Goal: Information Seeking & Learning: Learn about a topic

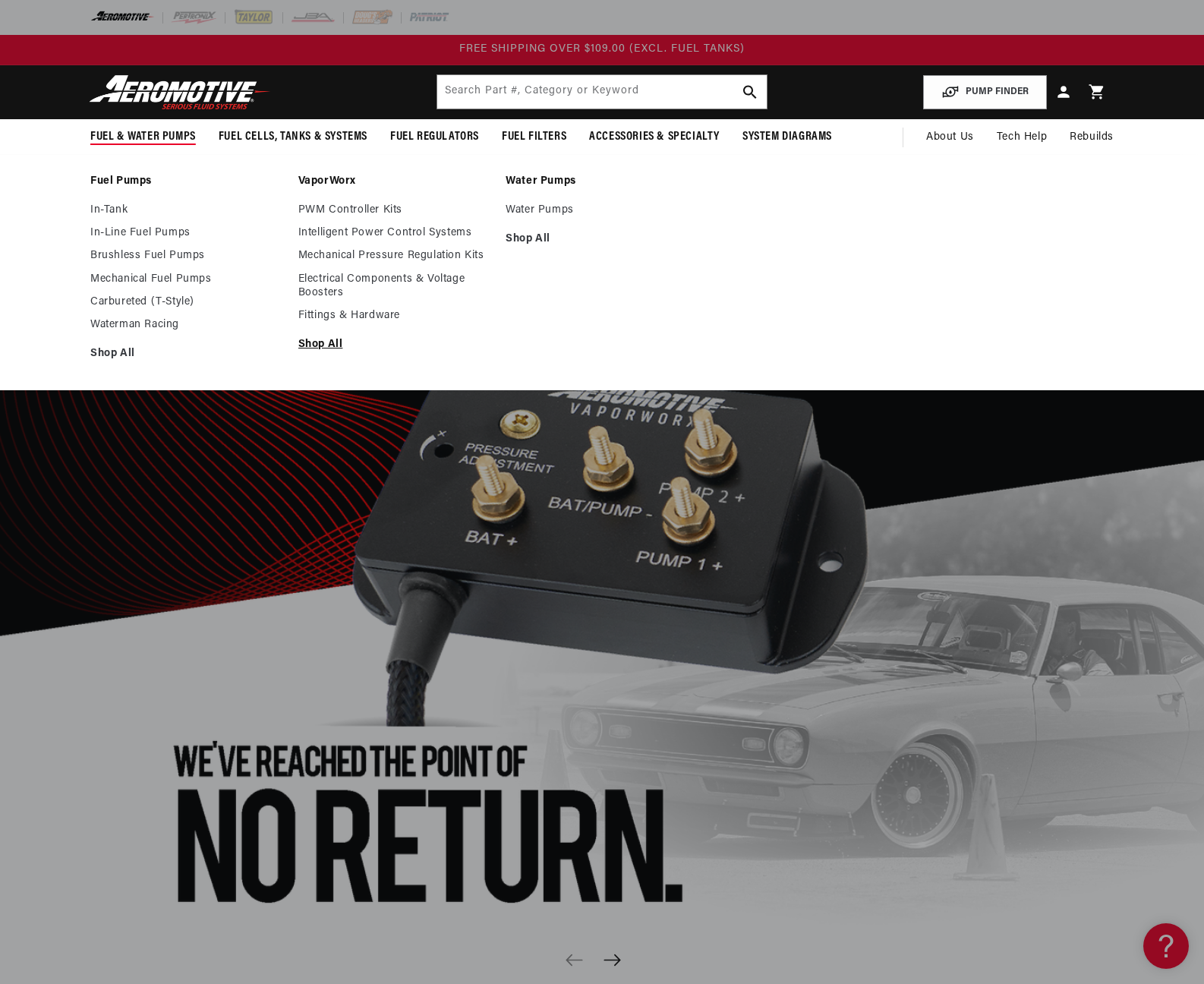
click at [317, 340] on link "Shop All" at bounding box center [395, 345] width 192 height 14
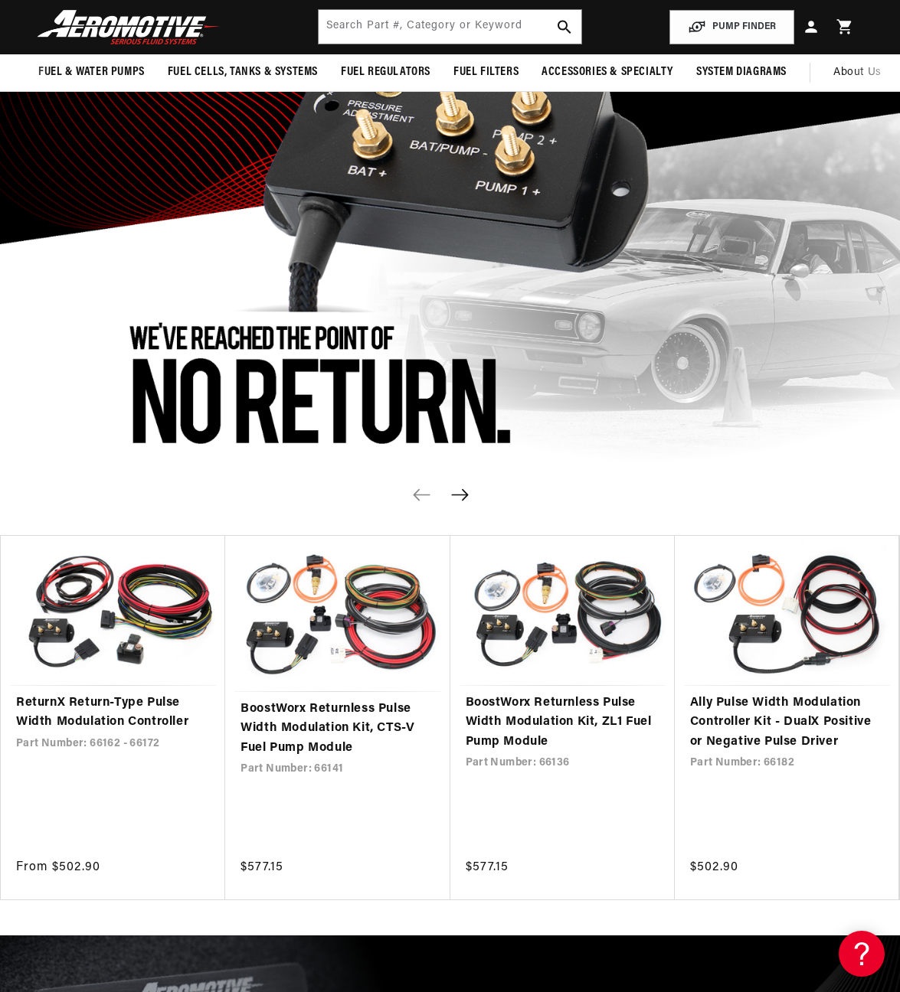
scroll to position [266, 0]
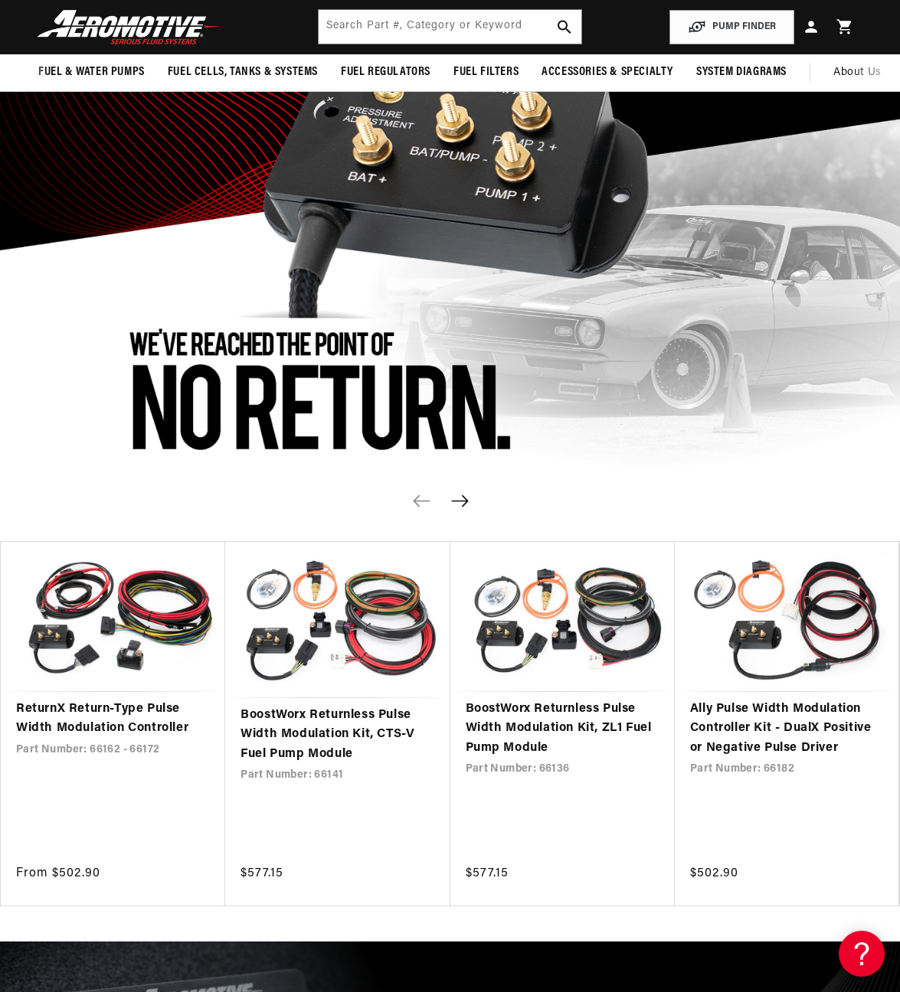
click at [459, 499] on icon "Next slide" at bounding box center [459, 500] width 17 height 11
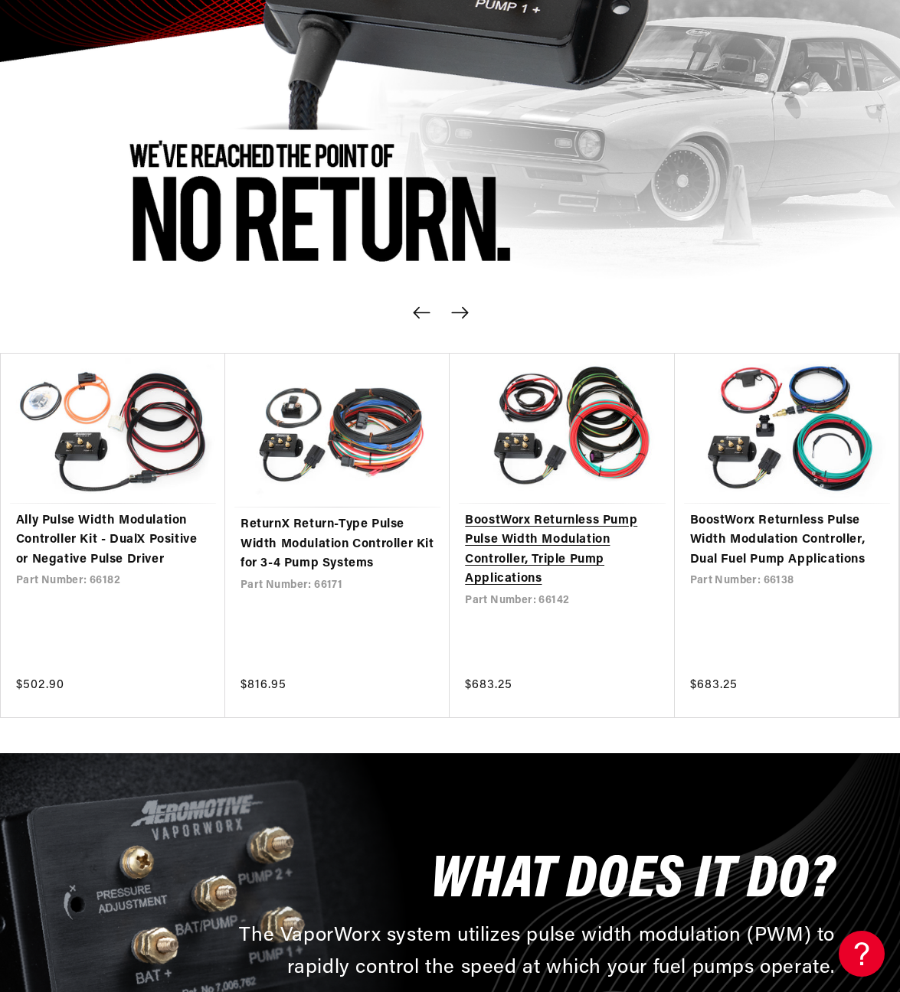
scroll to position [457, 0]
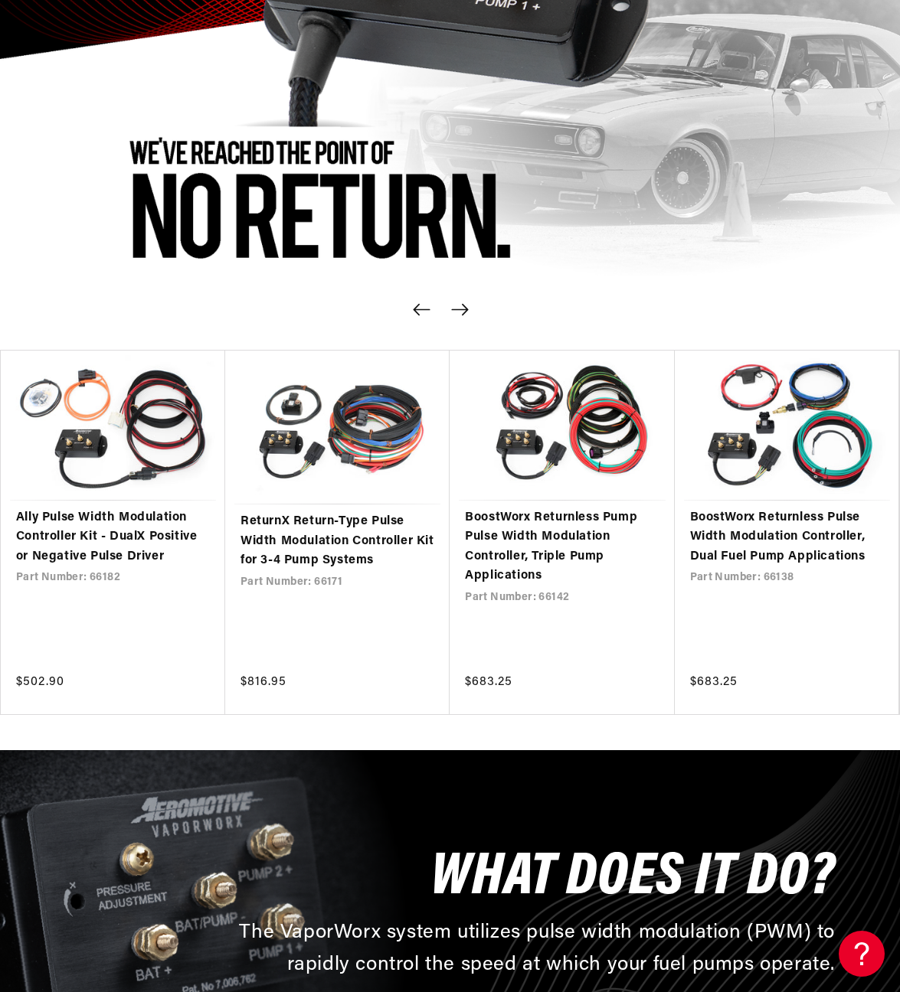
click at [456, 301] on button "Next slide" at bounding box center [460, 309] width 34 height 34
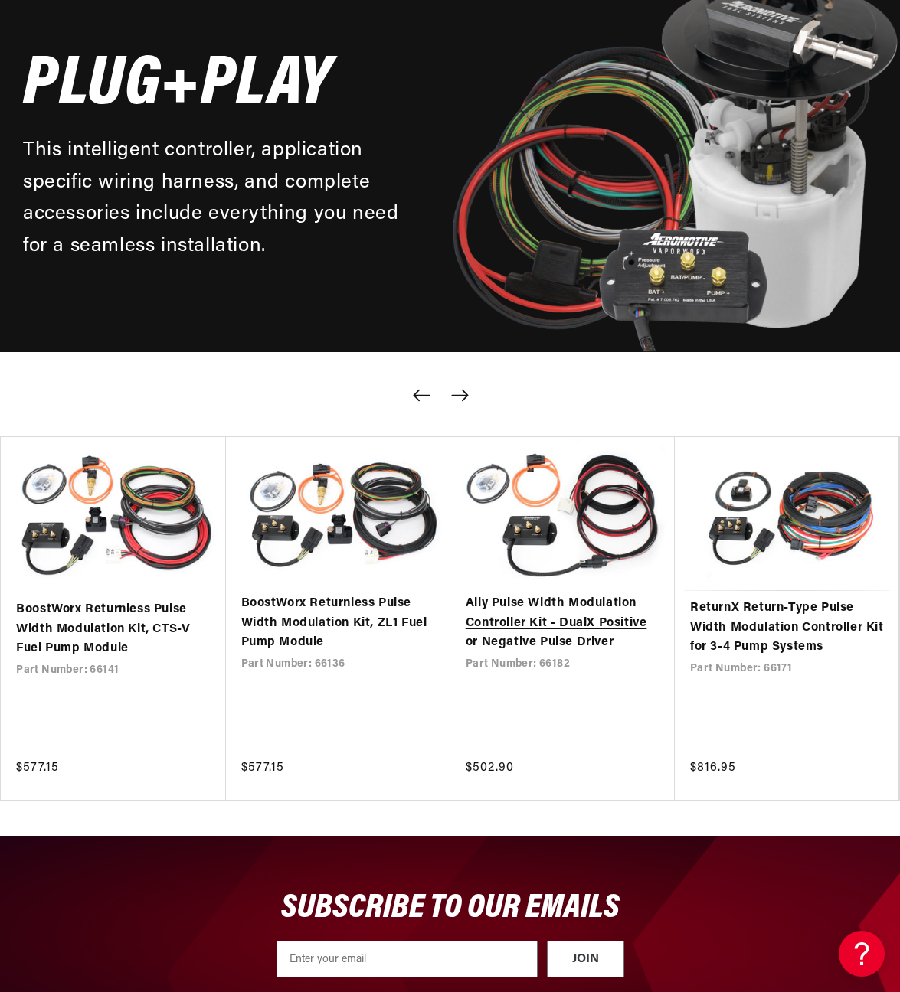
scroll to position [3248, 0]
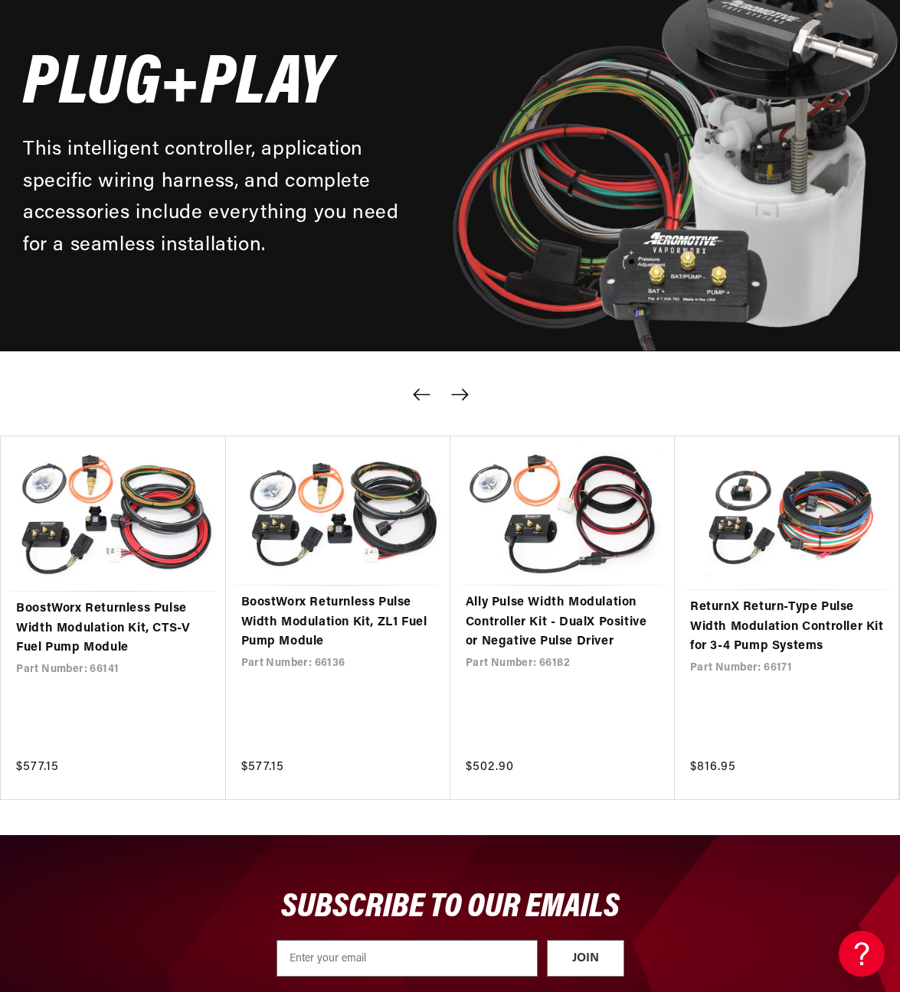
click at [461, 385] on button "Next slide" at bounding box center [460, 395] width 34 height 34
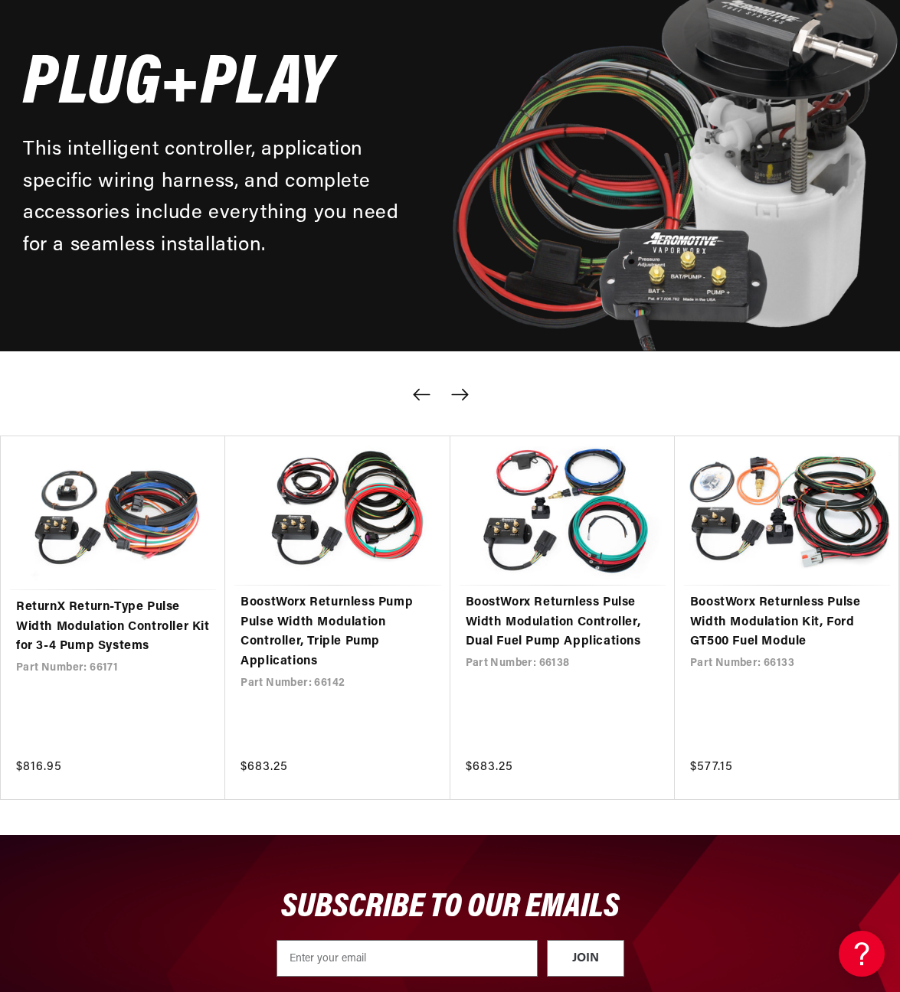
click at [461, 385] on button "Next slide" at bounding box center [460, 395] width 34 height 34
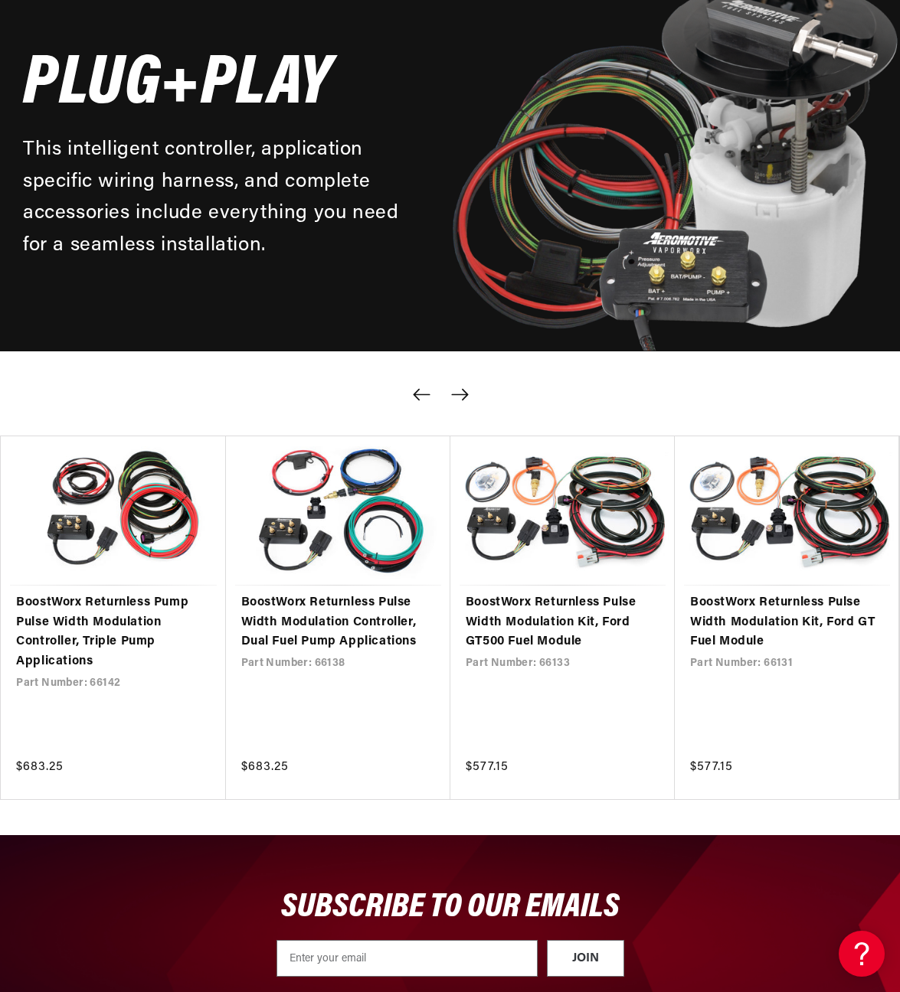
click at [461, 385] on button "Next slide" at bounding box center [460, 395] width 34 height 34
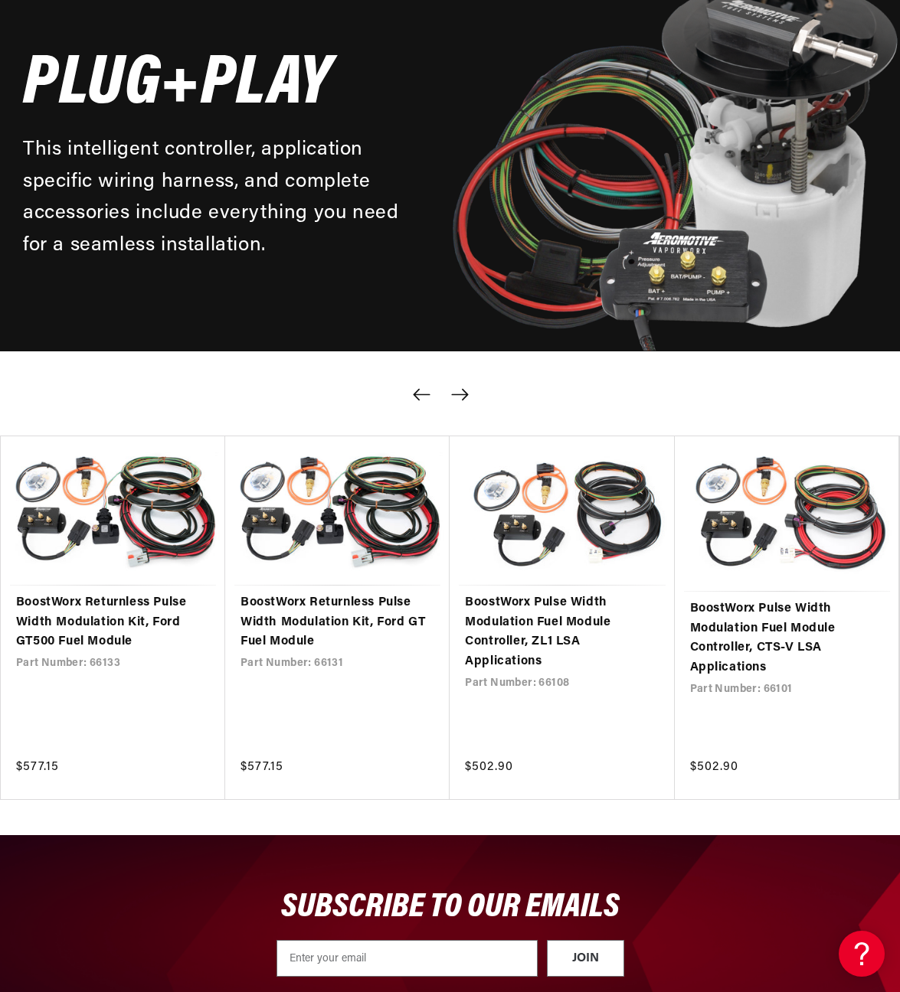
click at [461, 397] on icon "Next slide" at bounding box center [459, 394] width 19 height 13
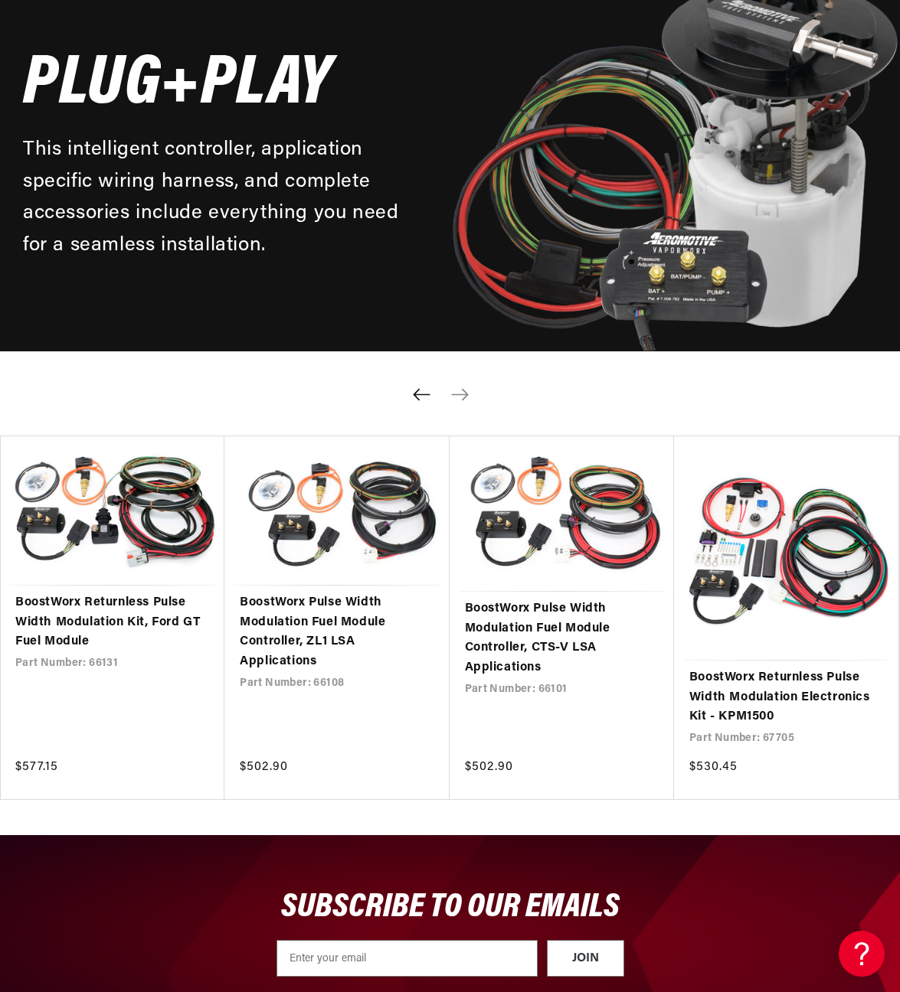
scroll to position [3255, 0]
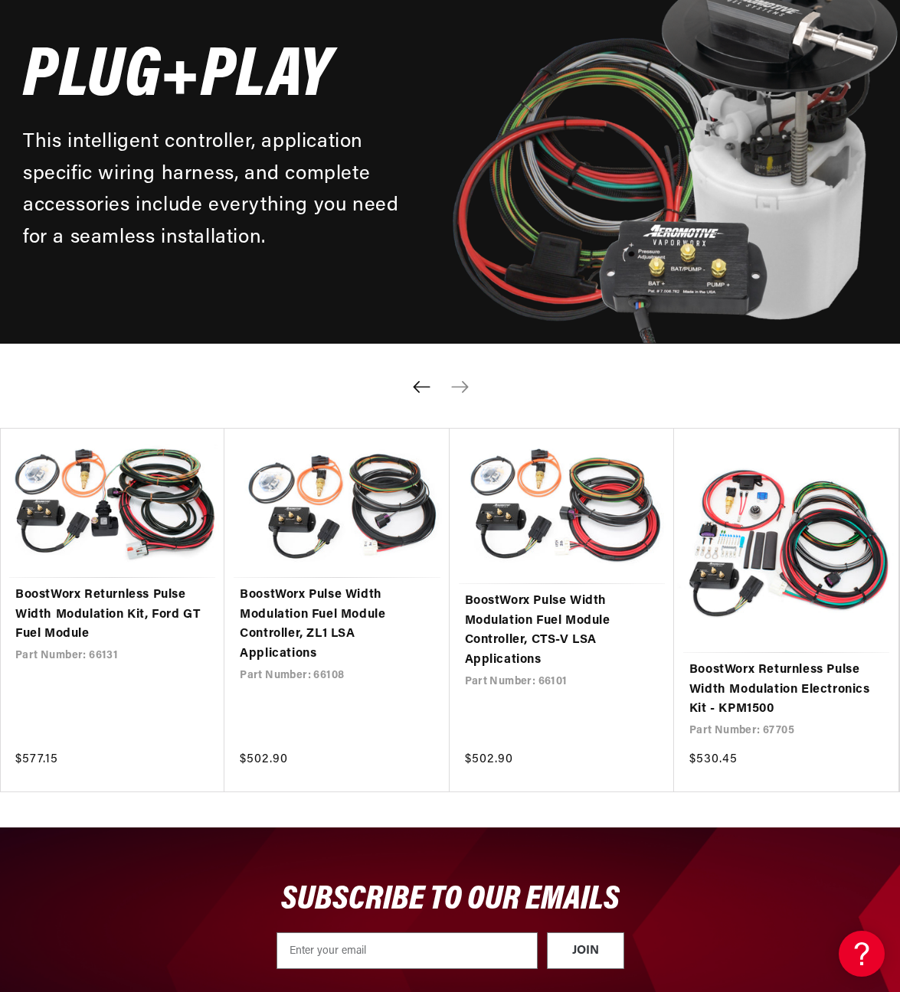
click at [415, 387] on icon "Previous slide" at bounding box center [421, 386] width 17 height 11
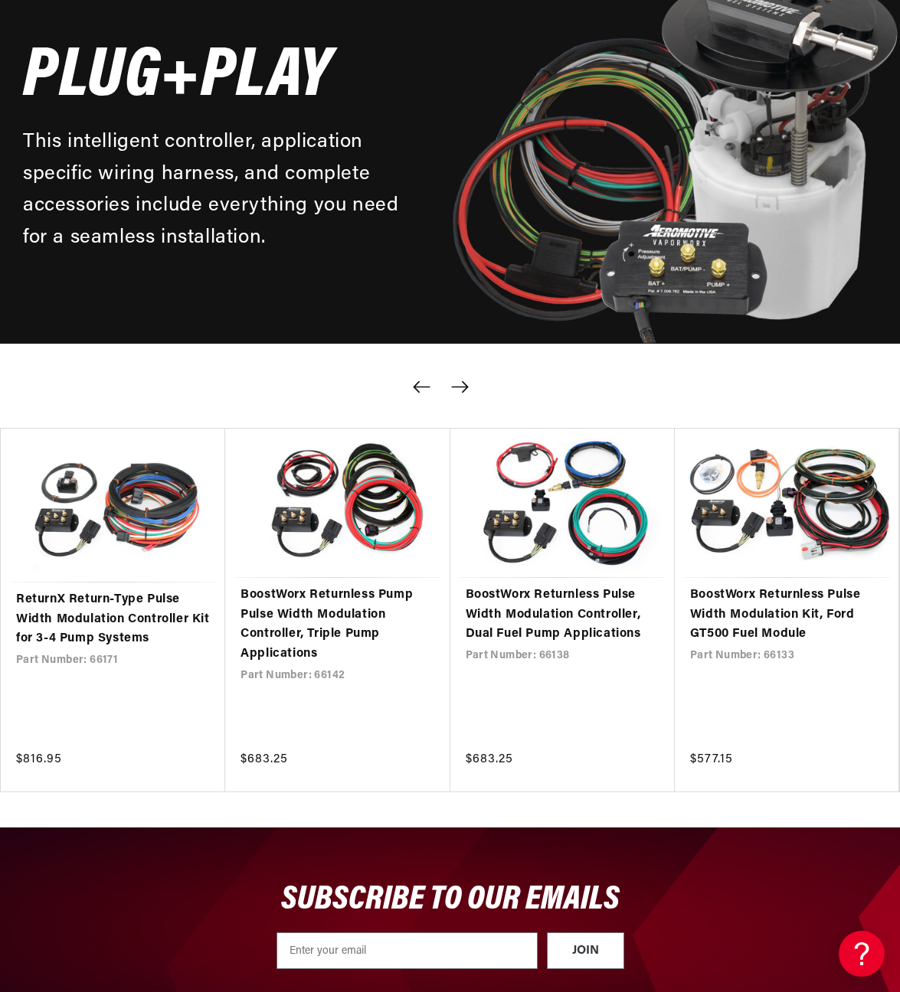
click at [415, 387] on icon "Previous slide" at bounding box center [421, 386] width 17 height 11
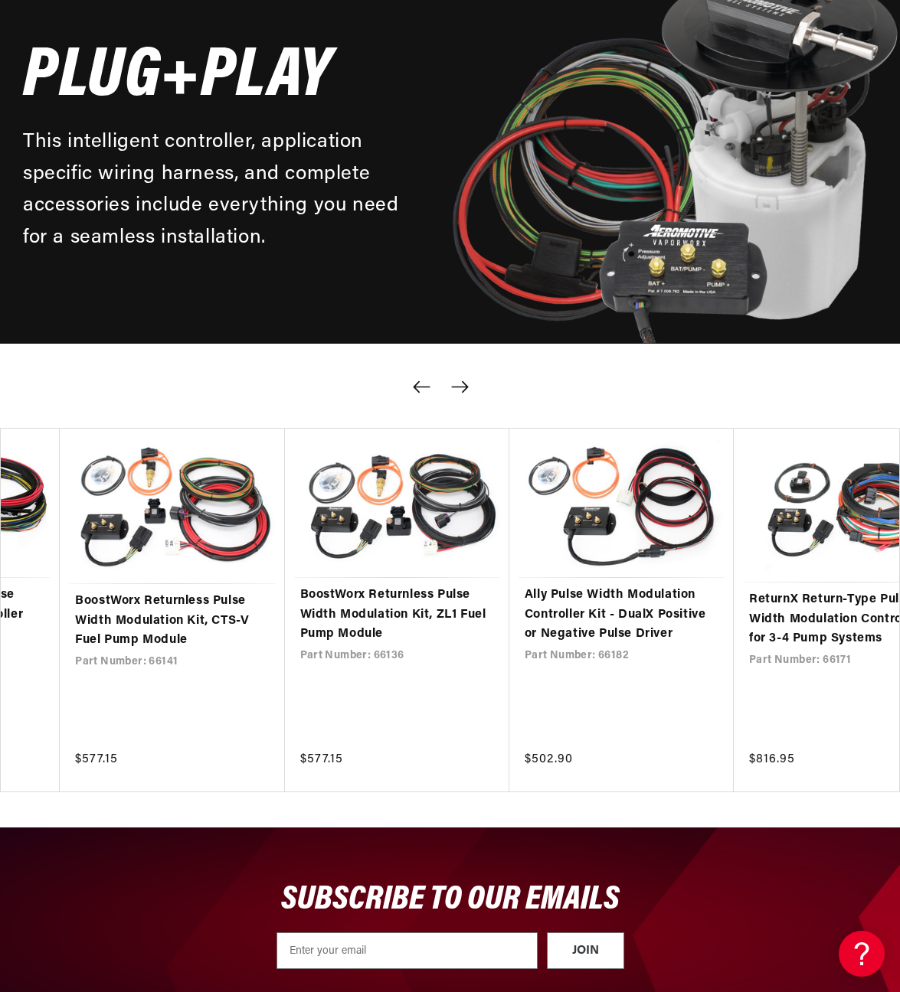
scroll to position [0, 0]
